Goal: Information Seeking & Learning: Learn about a topic

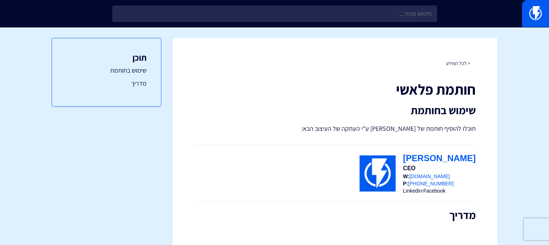
drag, startPoint x: 374, startPoint y: 186, endPoint x: 476, endPoint y: 191, distance: 102.6
click at [476, 191] on div "< לכל המידע חותמת פלאשי שימוש בחותמת תוכלו להוסיף חותמת של פלאשי ע"י העתקה של ה…" at bounding box center [334, 223] width 325 height 370
copy div
click at [318, 88] on h1 "חותמת פלאשי" at bounding box center [334, 89] width 281 height 16
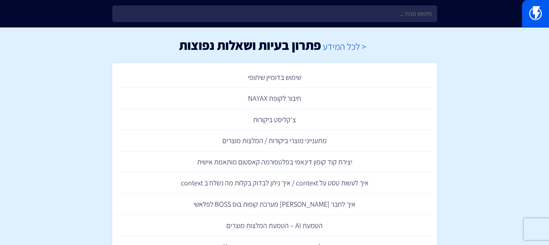
click at [344, 47] on link "< לכל המידע" at bounding box center [345, 46] width 44 height 12
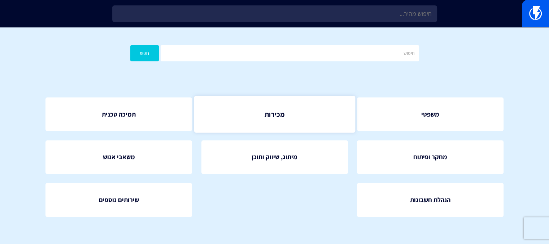
scroll to position [48, 0]
